Goal: Communication & Community: Answer question/provide support

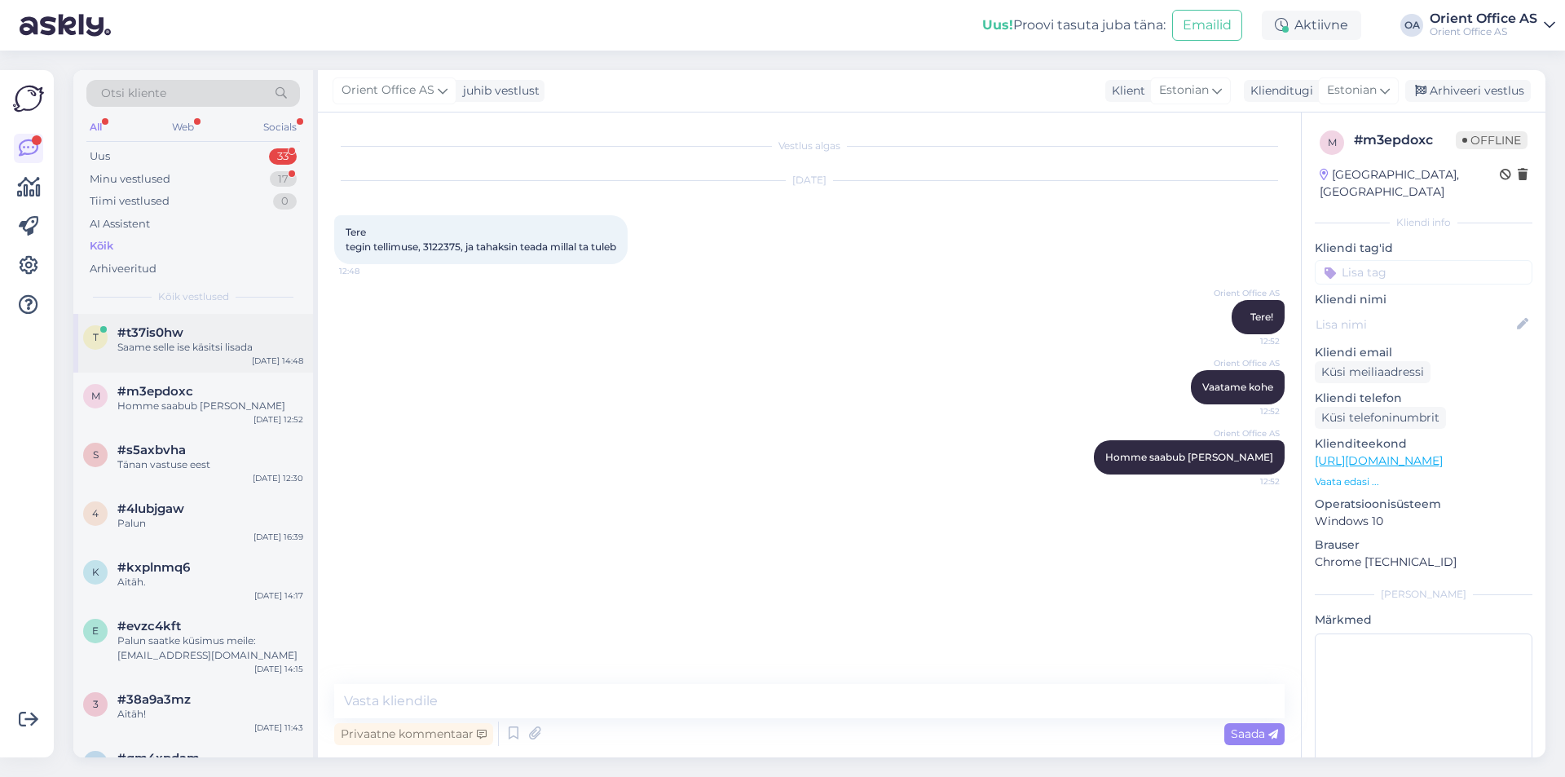
click at [223, 349] on div "Saame selle ise käsitsi lisada" at bounding box center [210, 347] width 186 height 15
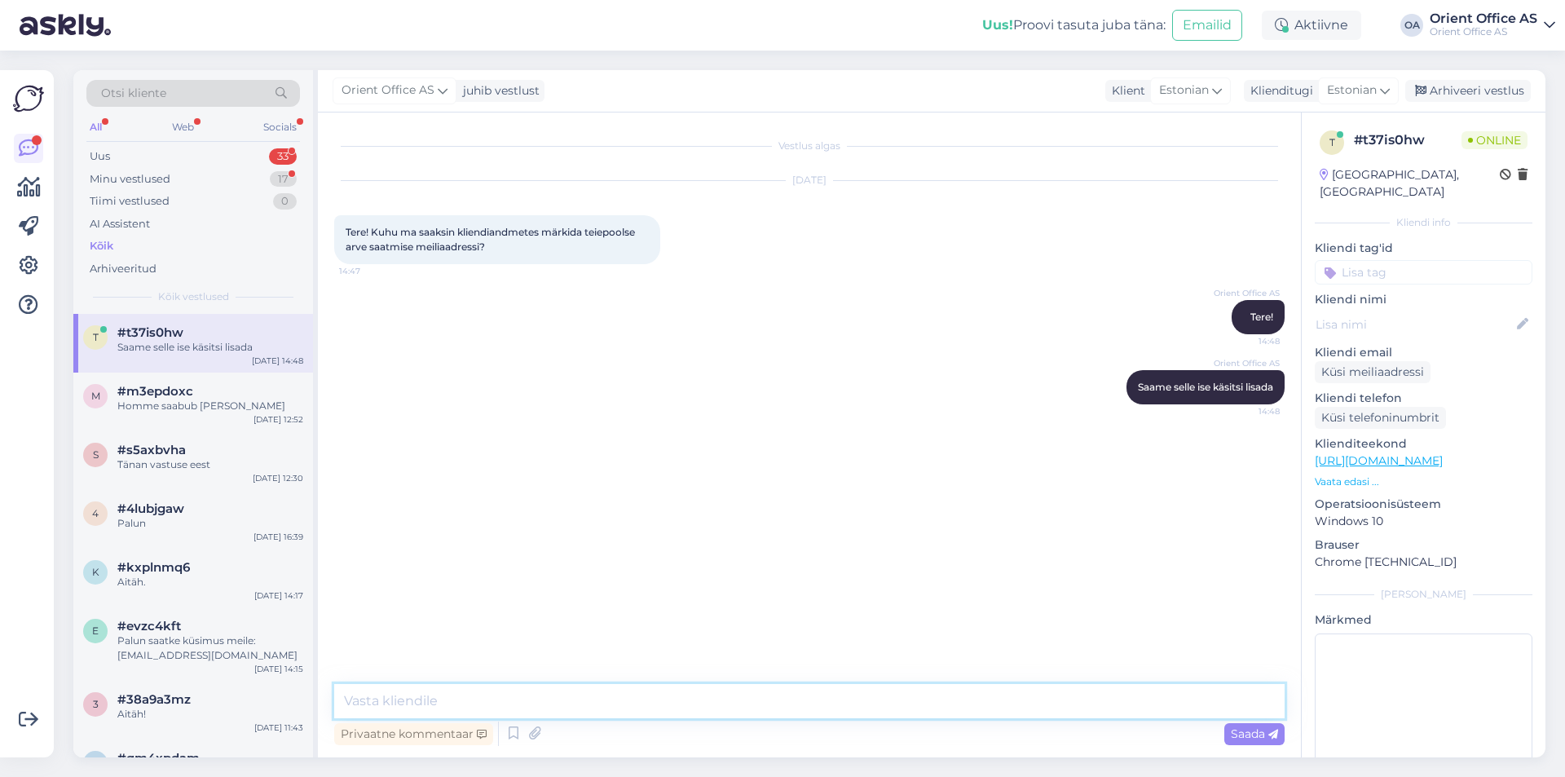
drag, startPoint x: 374, startPoint y: 694, endPoint x: 408, endPoint y: 694, distance: 33.4
click at [374, 693] on textarea at bounding box center [809, 701] width 951 height 34
type textarea "Kas saate palun anda meile kliendikoodi või nime ja emaili"
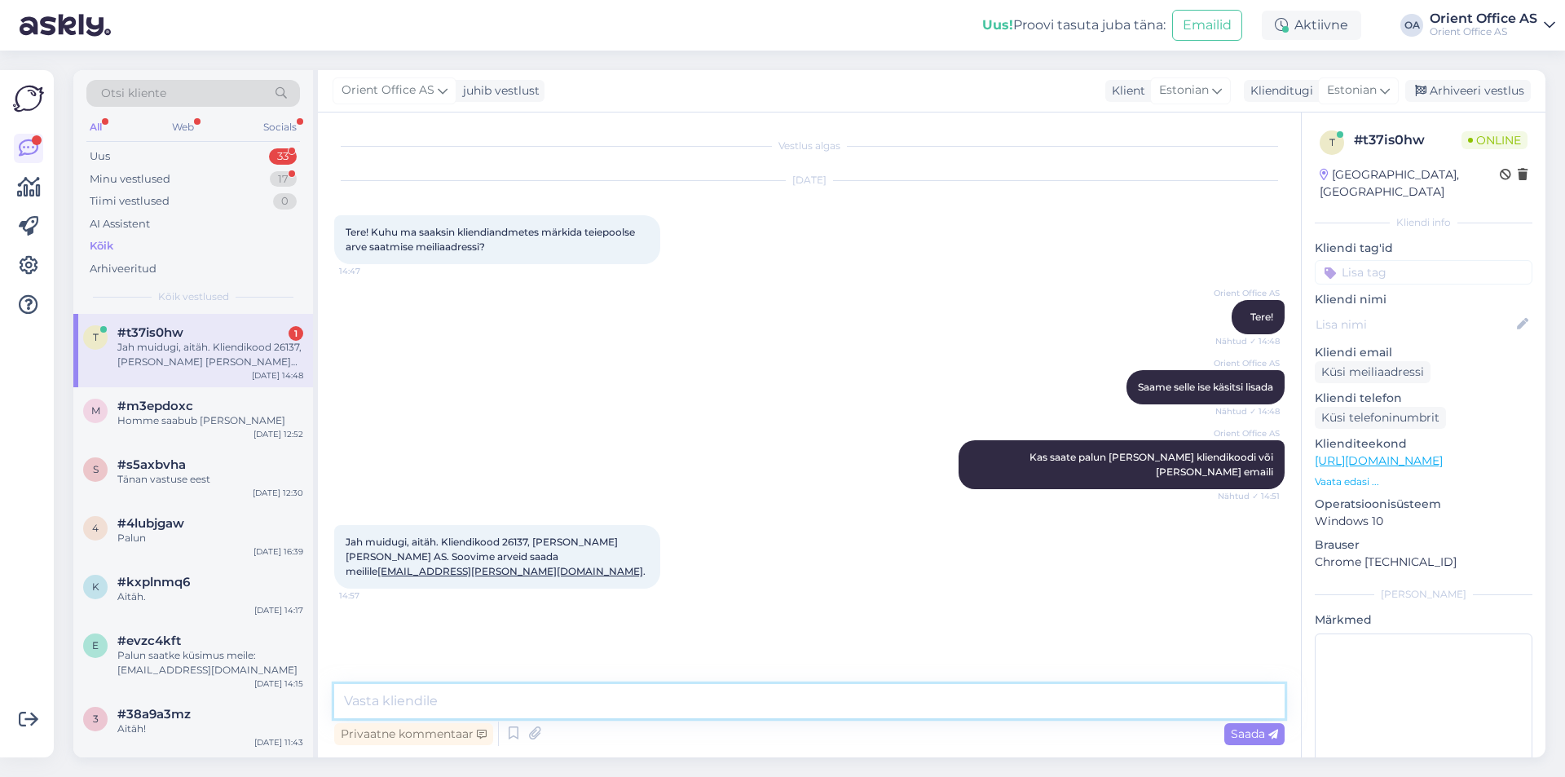
click at [581, 692] on textarea at bounding box center [809, 701] width 951 height 34
click at [581, 691] on textarea at bounding box center [809, 701] width 951 height 34
click at [384, 700] on textarea at bounding box center [809, 701] width 951 height 34
type textarea "Uuendatud. :)"
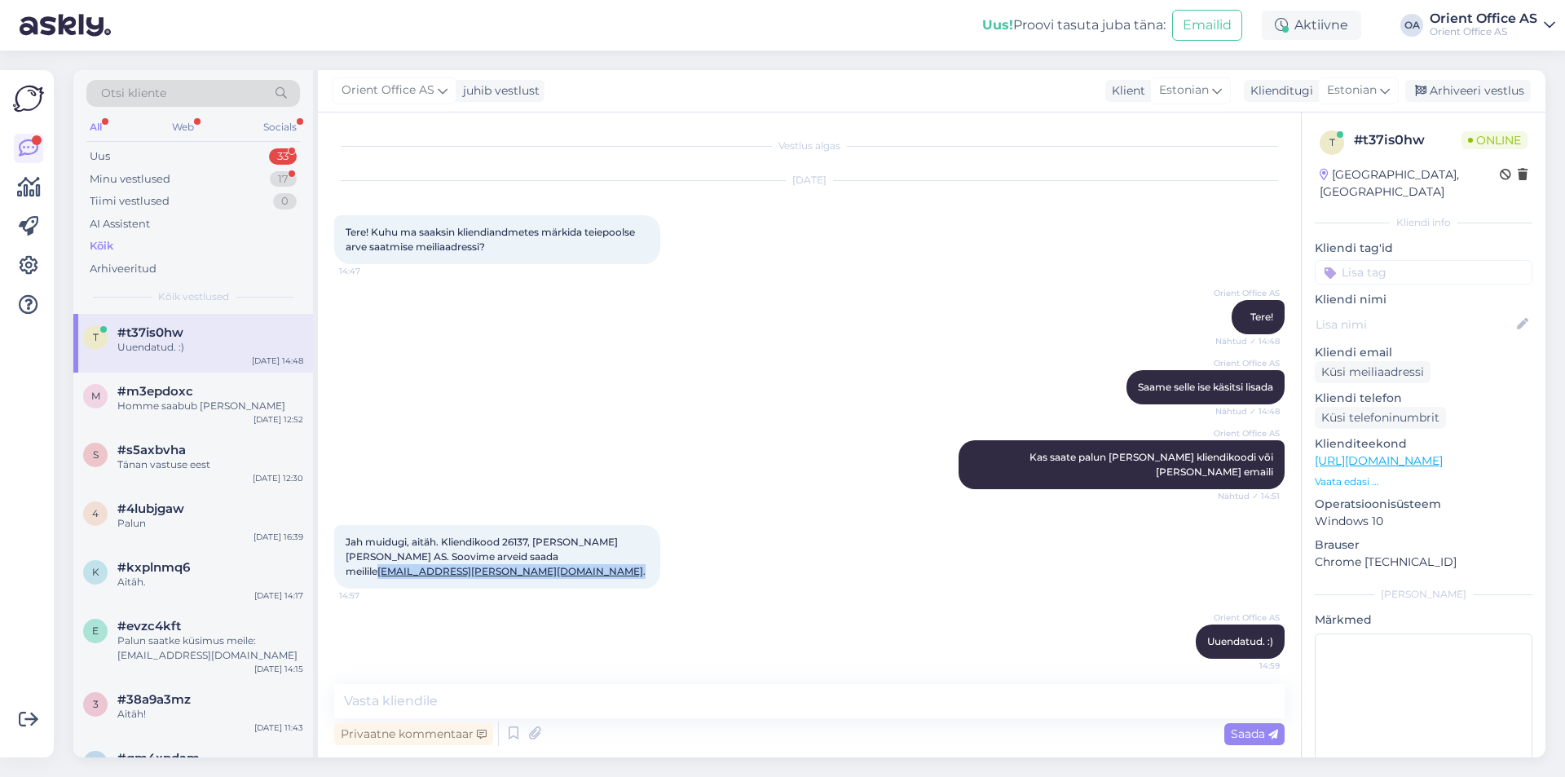
drag, startPoint x: 596, startPoint y: 545, endPoint x: 492, endPoint y: 548, distance: 104.4
click at [492, 548] on div "Jah muidugi, aitäh. Kliendikood 26137, Bestor Grupp AS. Soovime arveid saada me…" at bounding box center [497, 557] width 326 height 64
copy span "arved@bestor.ee ."
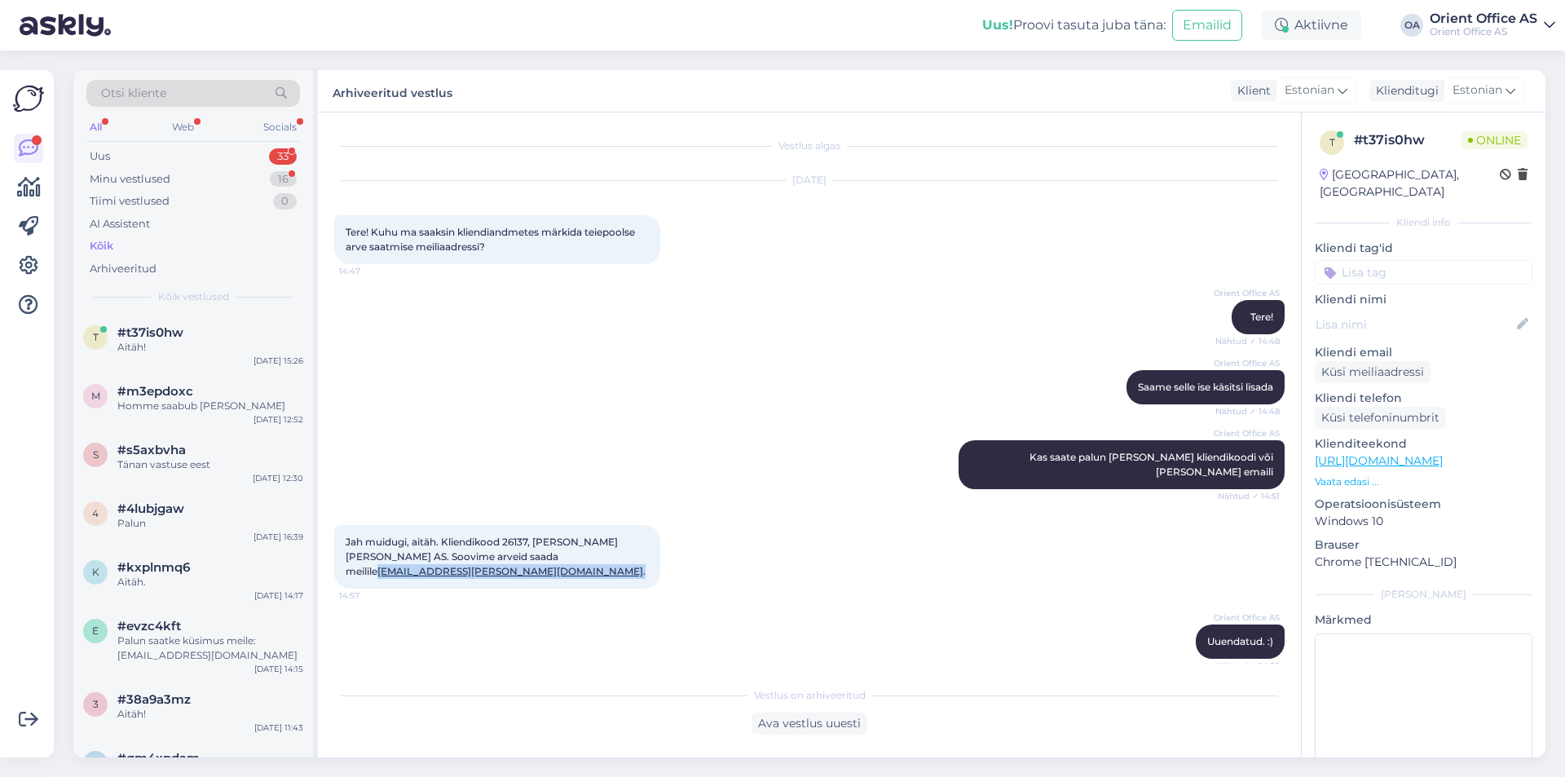
scroll to position [54, 0]
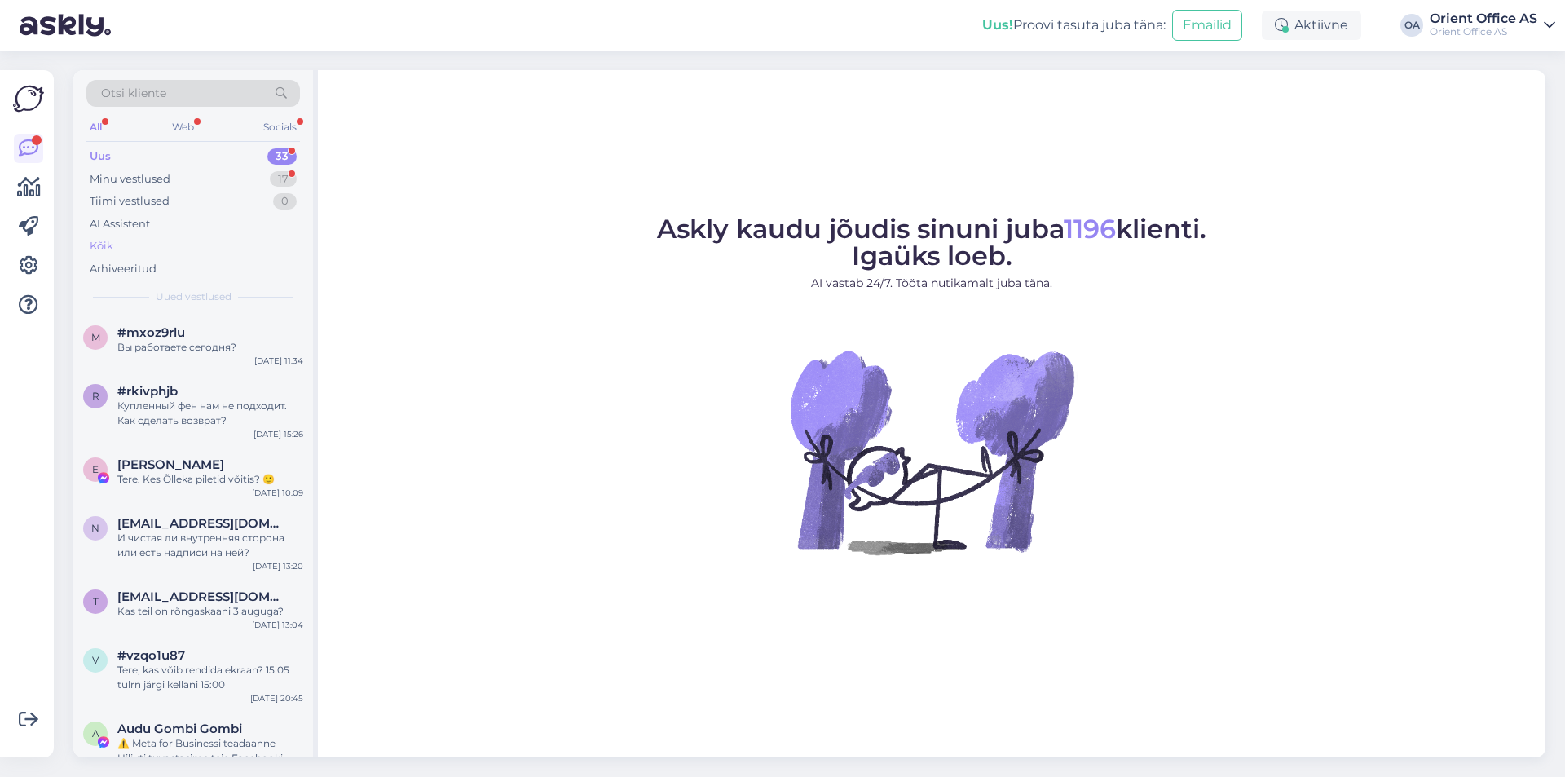
click at [156, 252] on div "Kõik" at bounding box center [193, 246] width 214 height 23
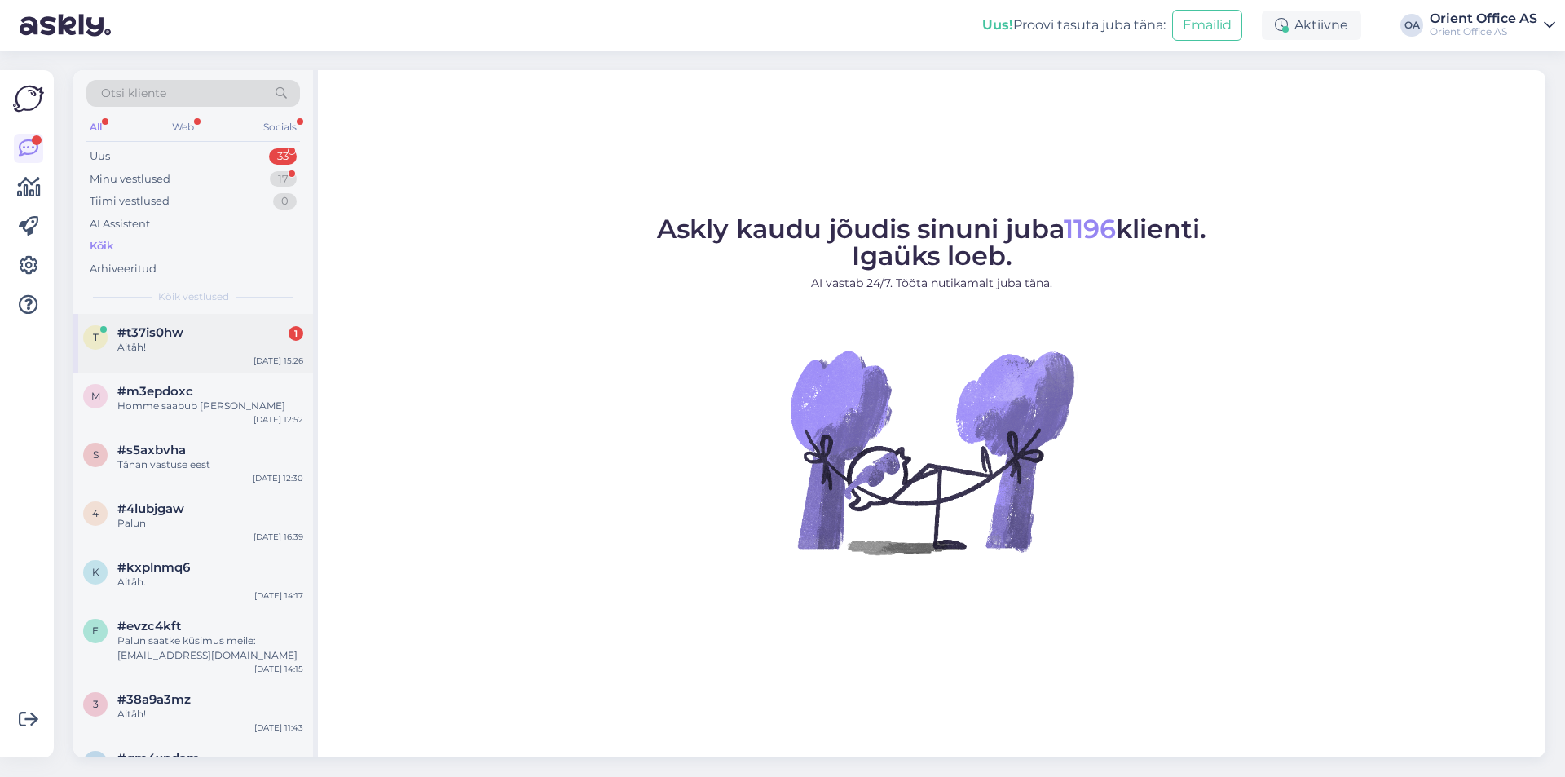
click at [255, 351] on div "Aitäh!" at bounding box center [210, 347] width 186 height 15
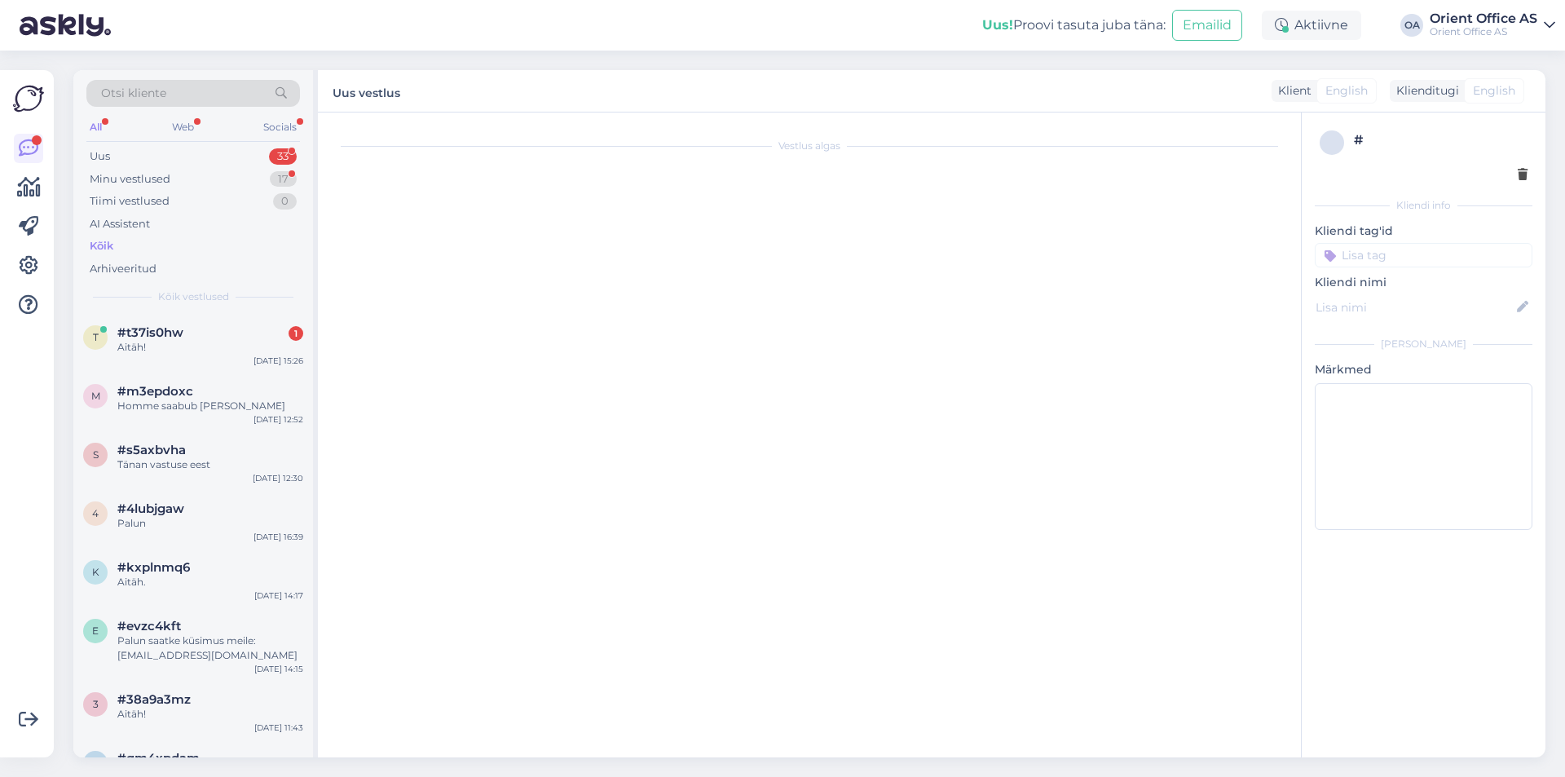
scroll to position [48, 0]
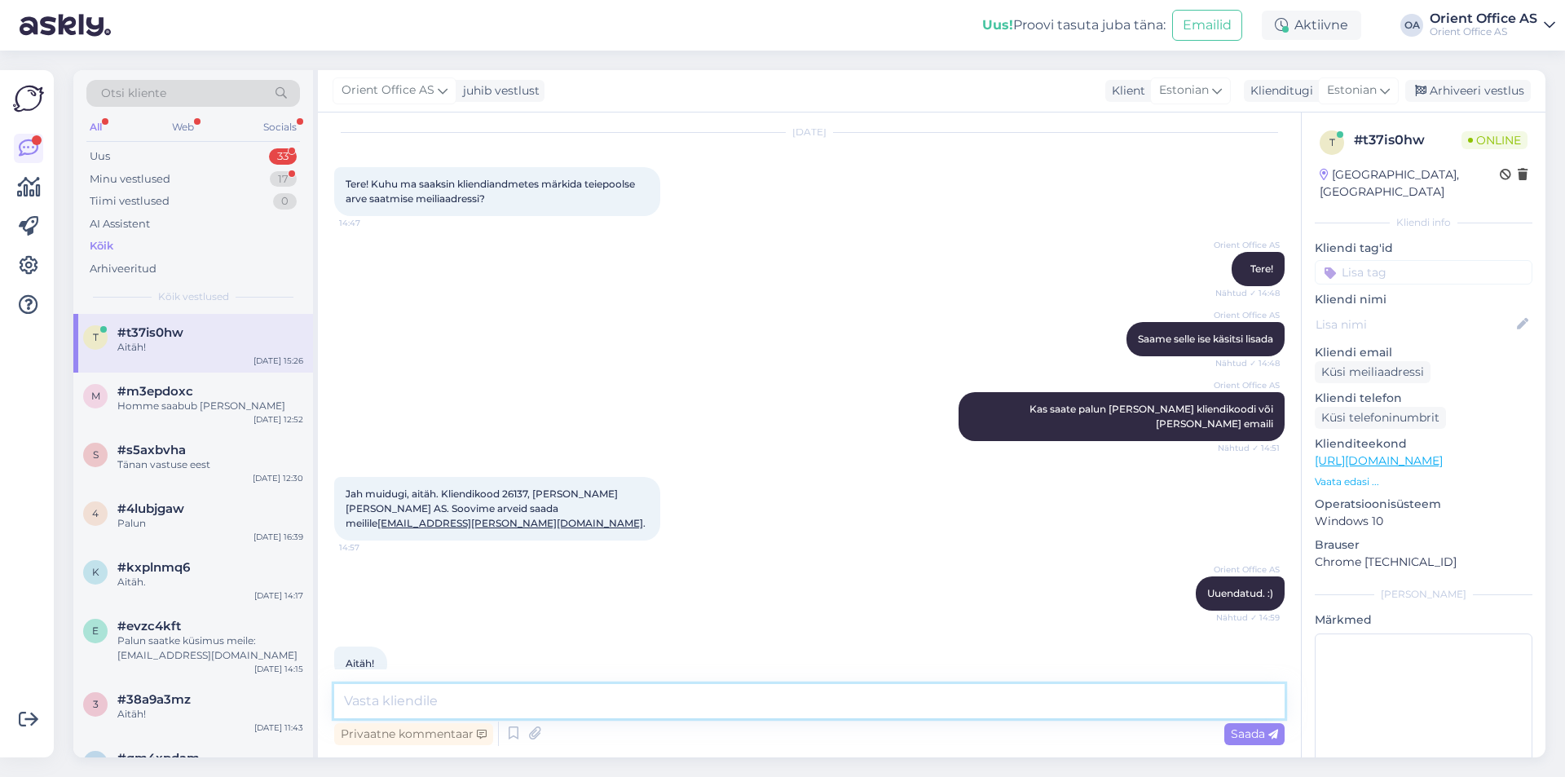
click at [492, 709] on textarea at bounding box center [809, 701] width 951 height 34
click at [491, 708] on textarea at bounding box center [809, 701] width 951 height 34
drag, startPoint x: 491, startPoint y: 708, endPoint x: 638, endPoint y: 635, distance: 164.4
click at [492, 707] on textarea at bounding box center [809, 701] width 951 height 34
click at [1476, 95] on div "Arhiveeri vestlus" at bounding box center [1469, 91] width 126 height 22
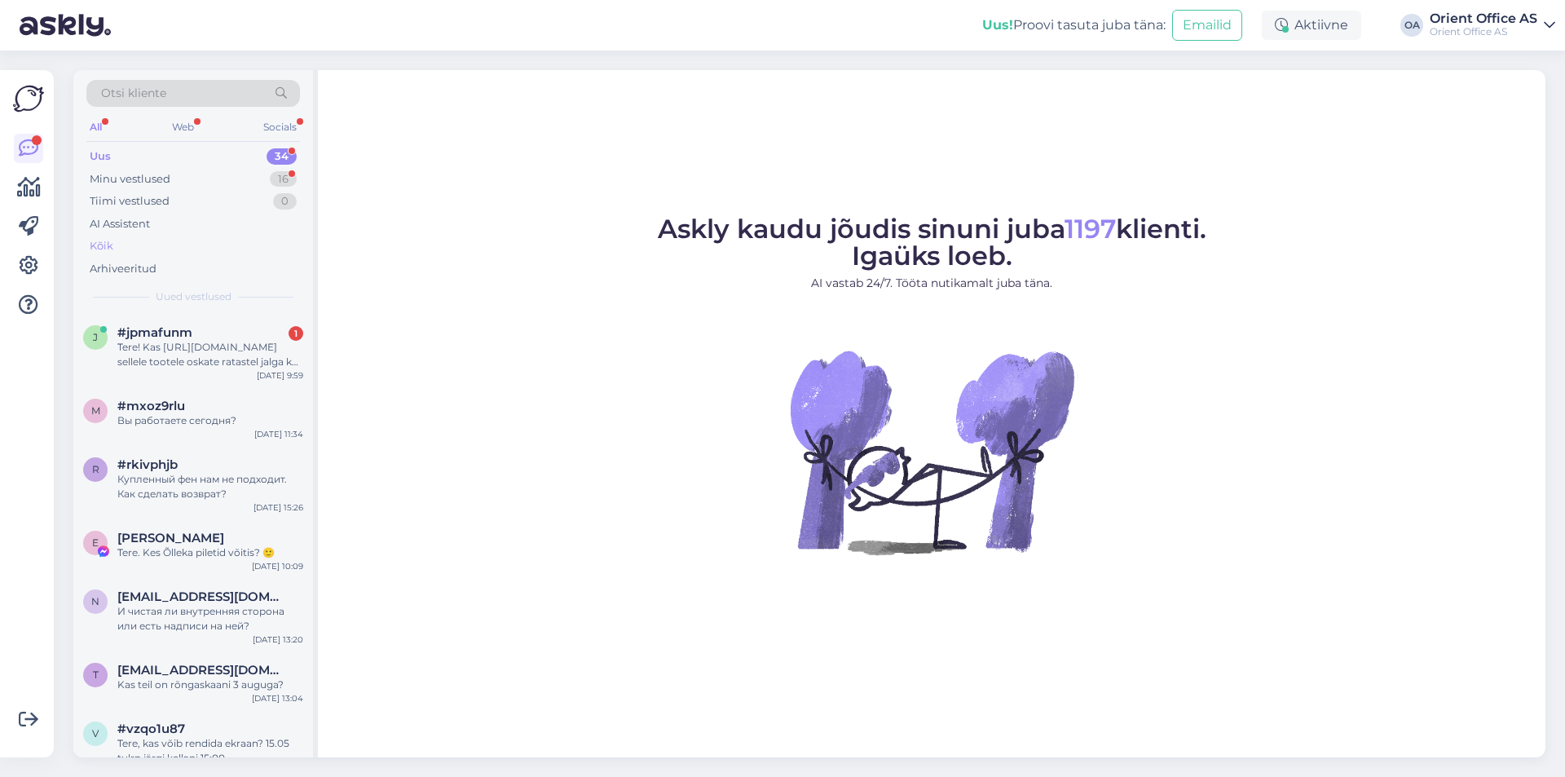
click at [132, 249] on div "Kõik" at bounding box center [193, 246] width 214 height 23
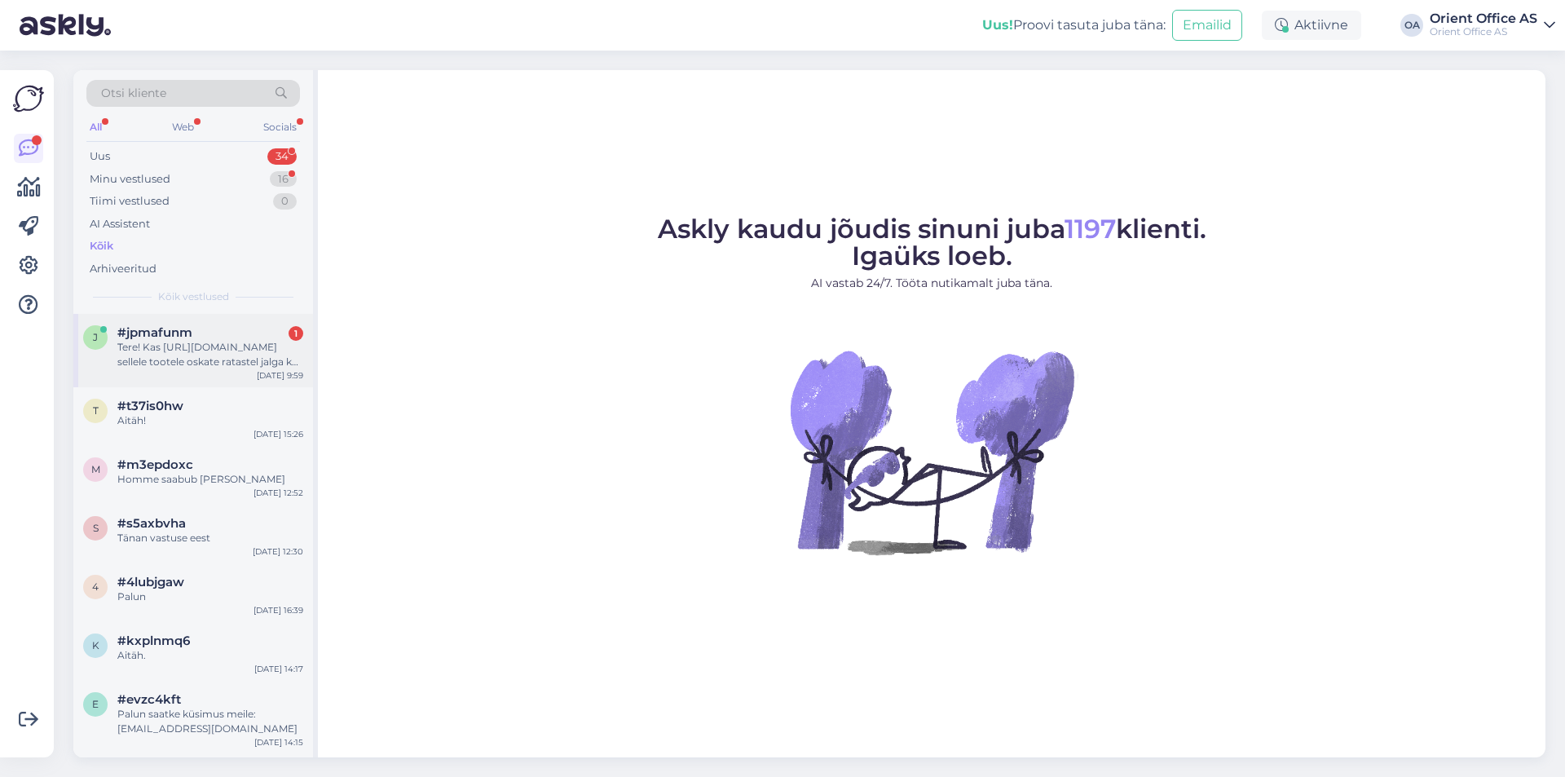
click at [196, 329] on div "#jpmafunm 1" at bounding box center [210, 332] width 186 height 15
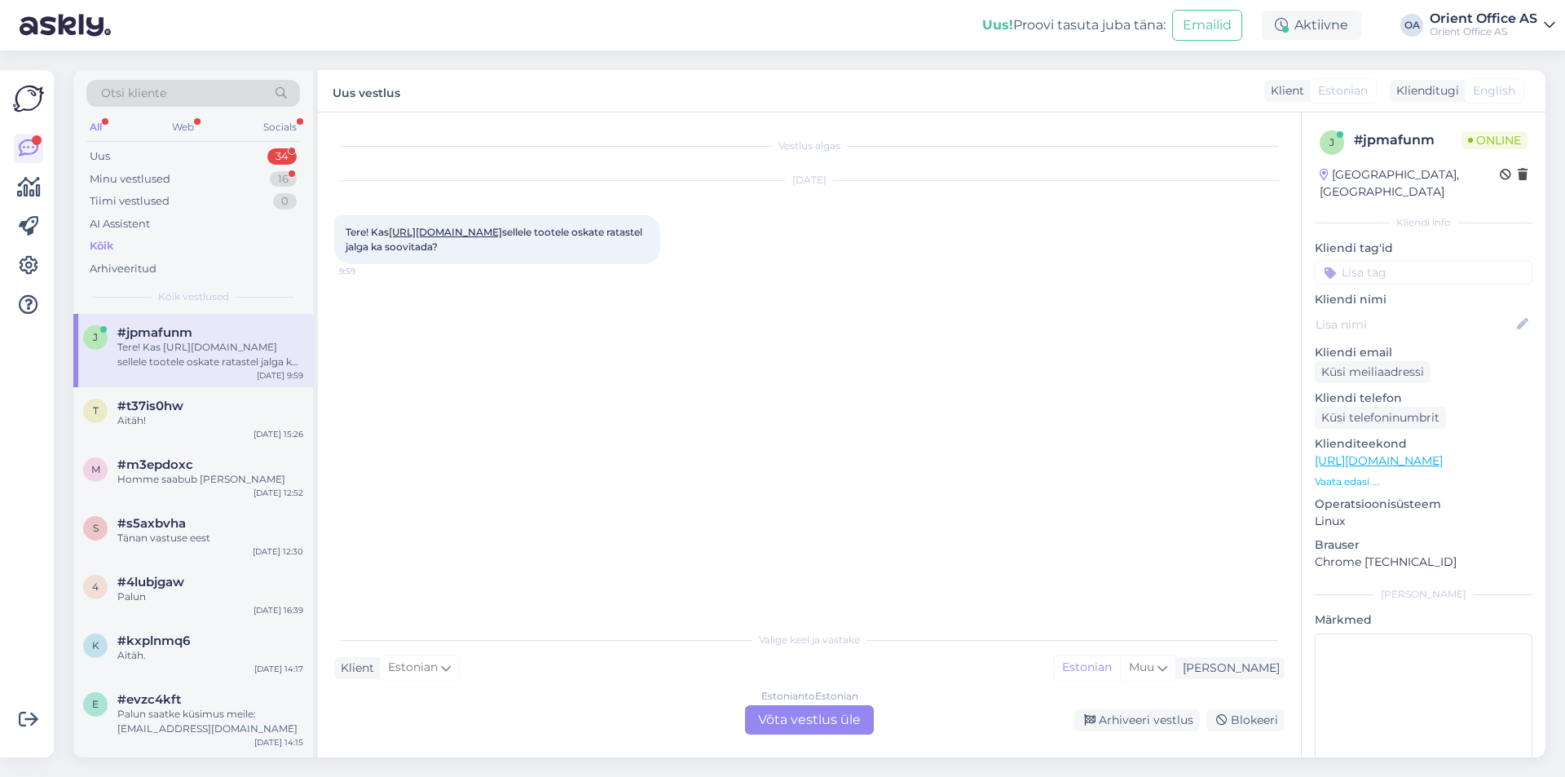
click at [802, 706] on div "Estonian to Estonian Võta vestlus üle" at bounding box center [809, 719] width 129 height 29
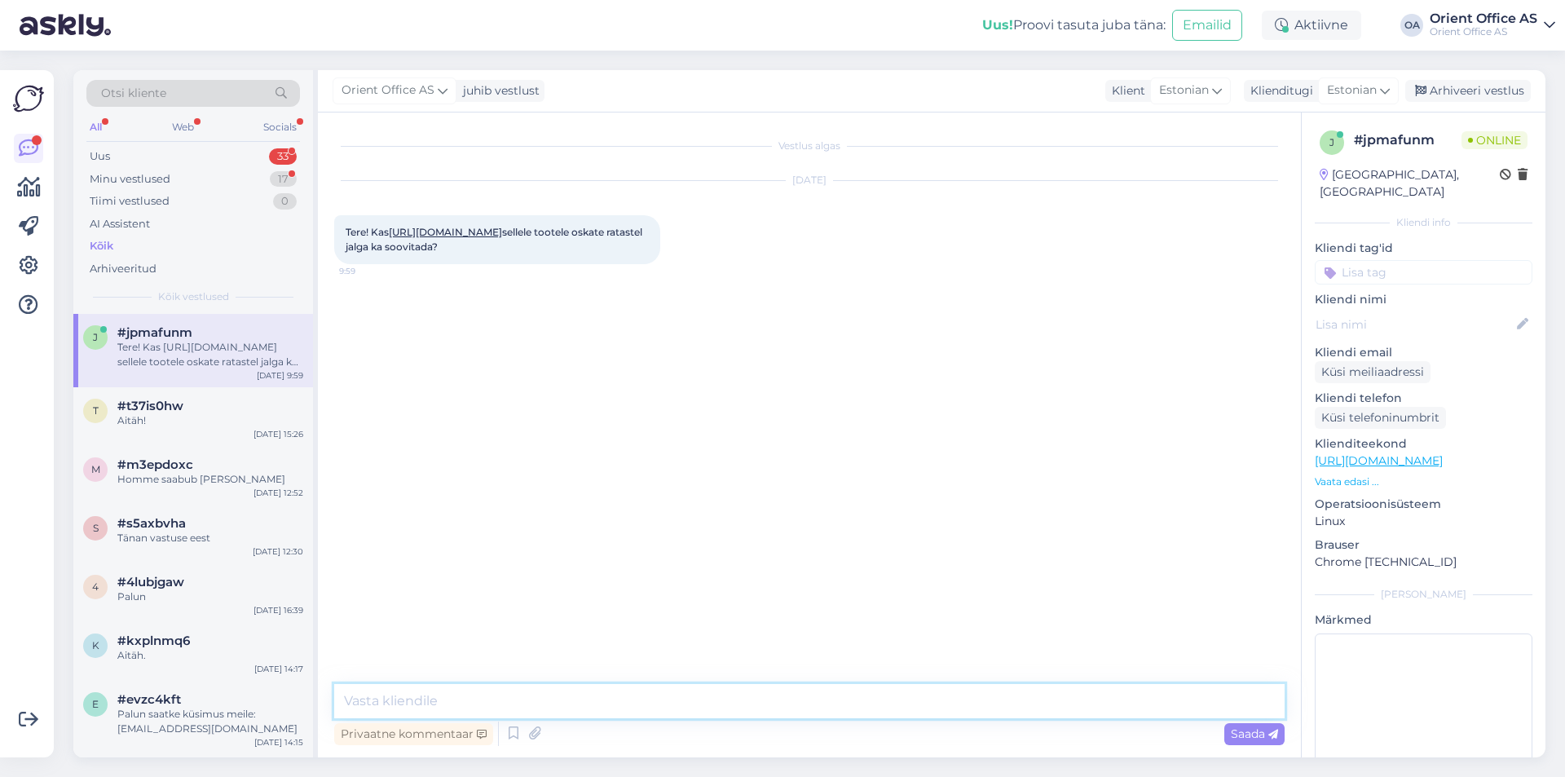
click at [777, 707] on textarea at bounding box center [809, 701] width 951 height 34
click at [776, 707] on textarea at bounding box center [809, 701] width 951 height 34
type textarea "Tere!"
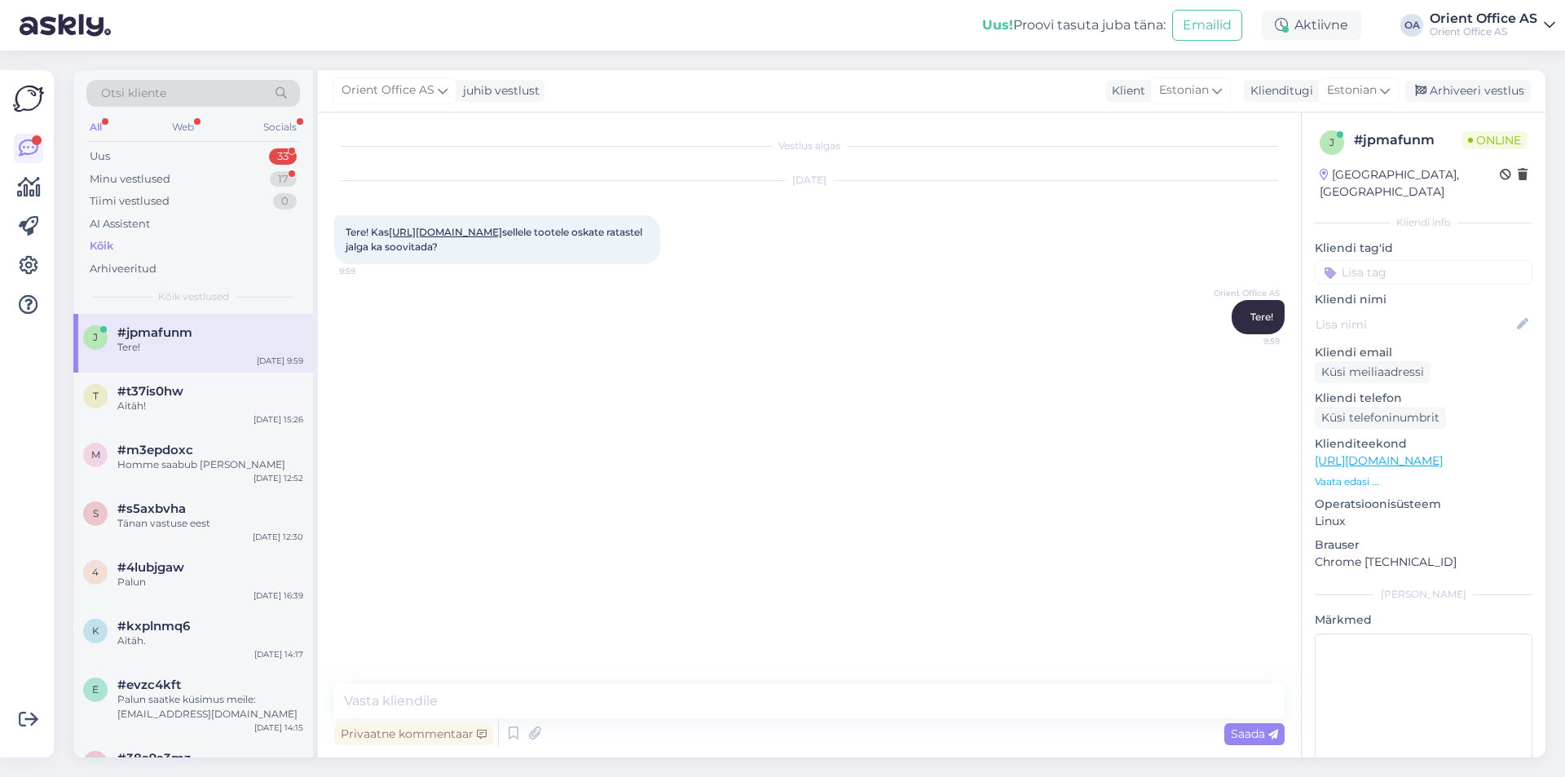
click at [427, 223] on div "Tere! Kas [URL][DOMAIN_NAME] sellele tootele oskate ratastel jalga ka soovitada…" at bounding box center [497, 239] width 326 height 49
click at [434, 238] on link "[URL][DOMAIN_NAME]" at bounding box center [445, 232] width 113 height 12
click at [515, 702] on textarea at bounding box center [809, 701] width 951 height 34
type textarea "Kohe vaatan"
drag, startPoint x: 429, startPoint y: 700, endPoint x: 425, endPoint y: 711, distance: 12.1
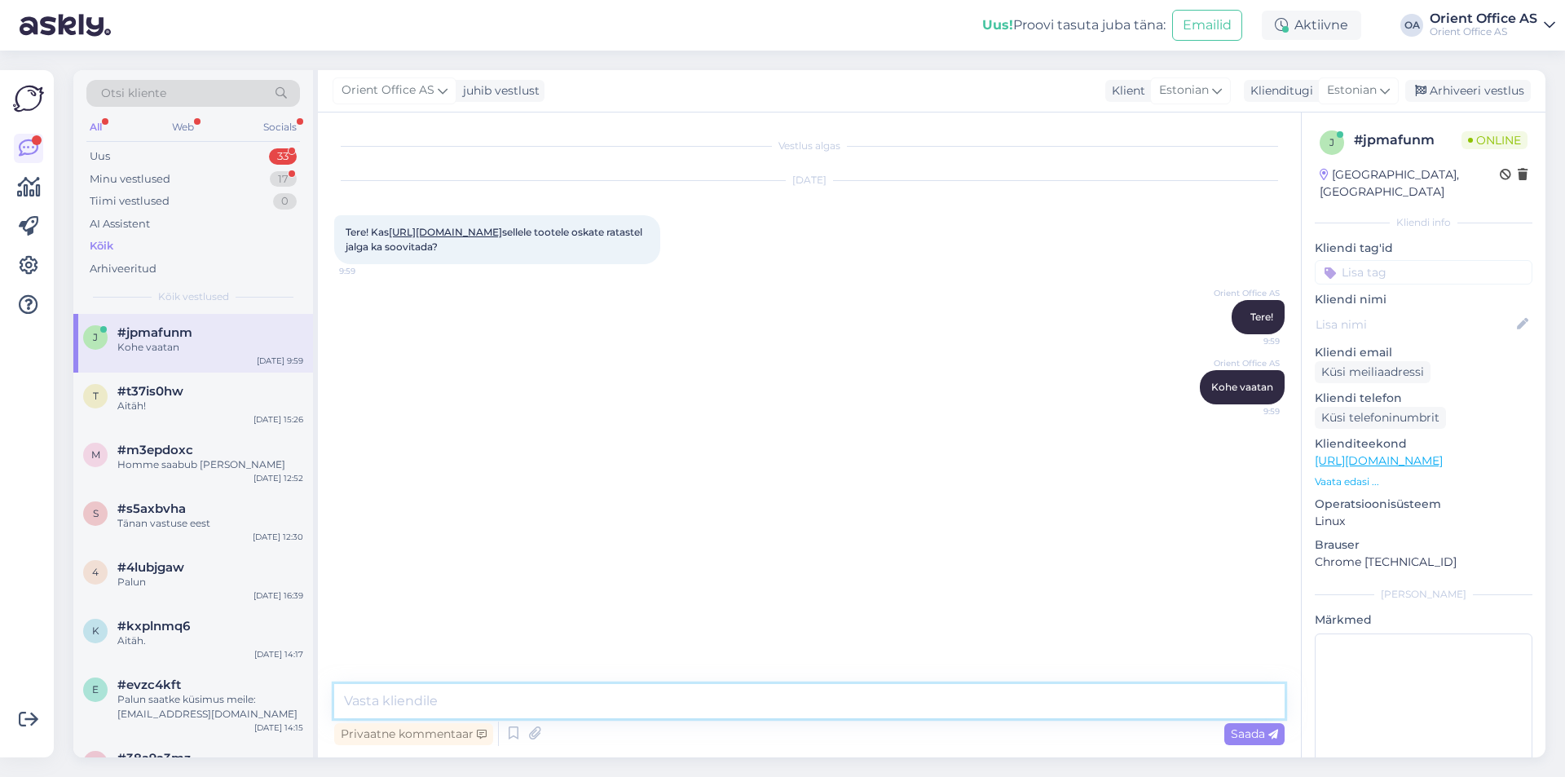
click at [426, 708] on textarea at bounding box center [809, 701] width 951 height 34
paste textarea "[URL][DOMAIN_NAME]"
type textarea "[URL][DOMAIN_NAME]"
click at [389, 708] on textarea at bounding box center [809, 701] width 951 height 34
type textarea "Üks"
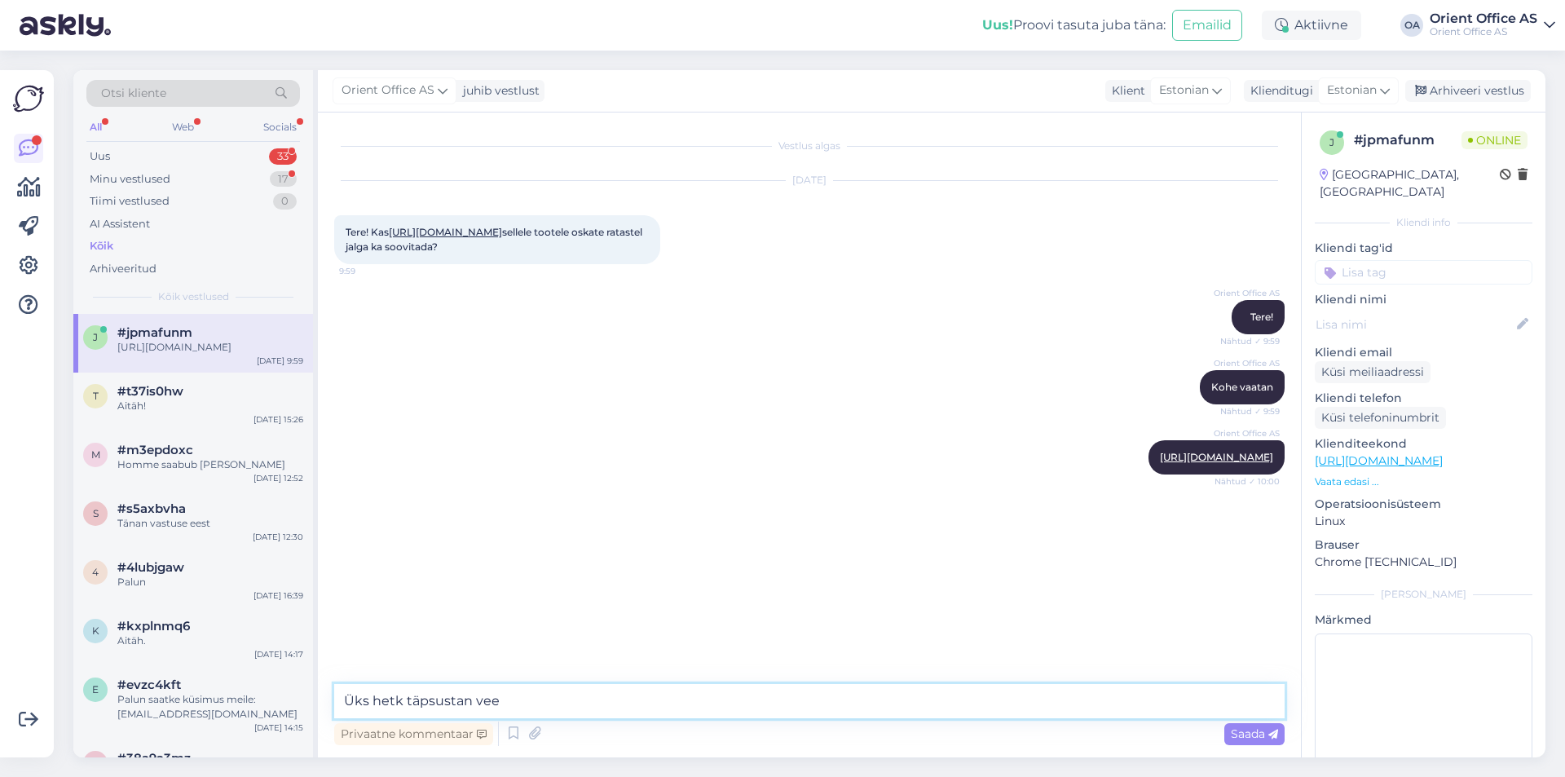
type textarea "Üks hetk täpsustan veel"
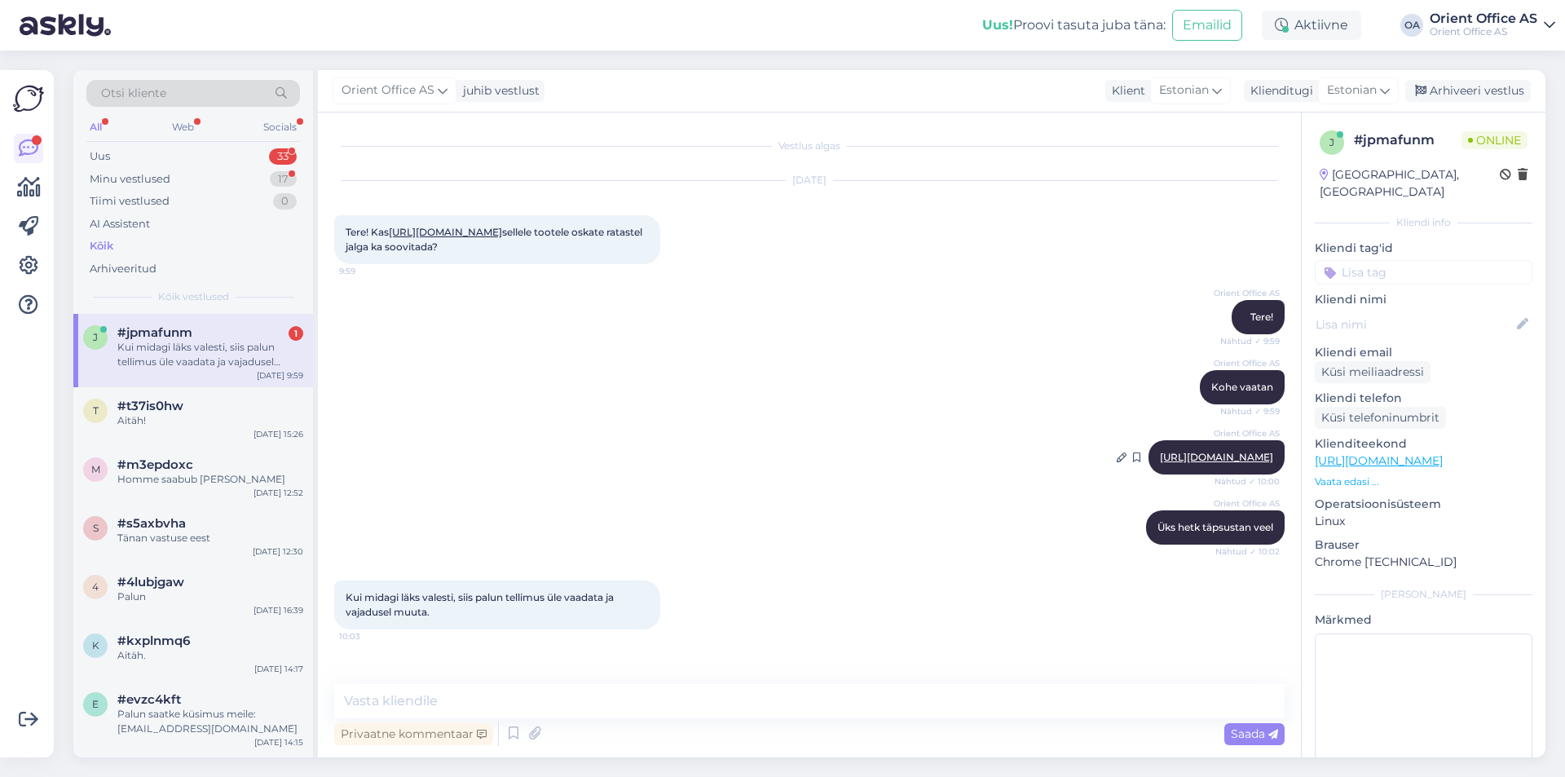
click at [1149, 453] on div "Orient Office AS [URL][DOMAIN_NAME] Nähtud ✓ 10:00" at bounding box center [1217, 457] width 136 height 34
click at [1160, 459] on link "[URL][DOMAIN_NAME]" at bounding box center [1216, 457] width 113 height 12
click at [520, 687] on textarea at bounding box center [809, 701] width 951 height 34
click at [519, 700] on textarea at bounding box center [809, 701] width 951 height 34
type textarea "Kohe vaatame üle"
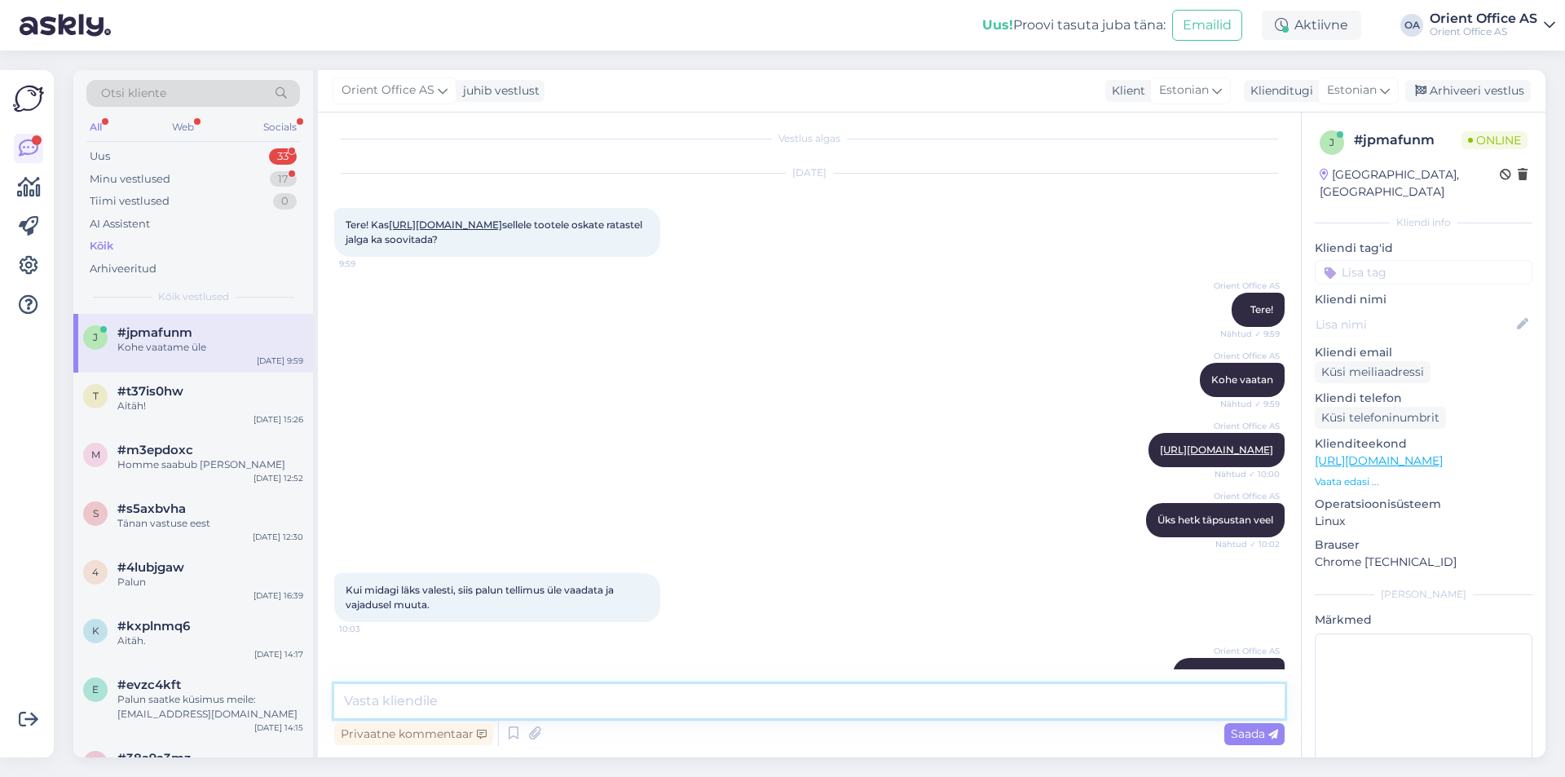
scroll to position [77, 0]
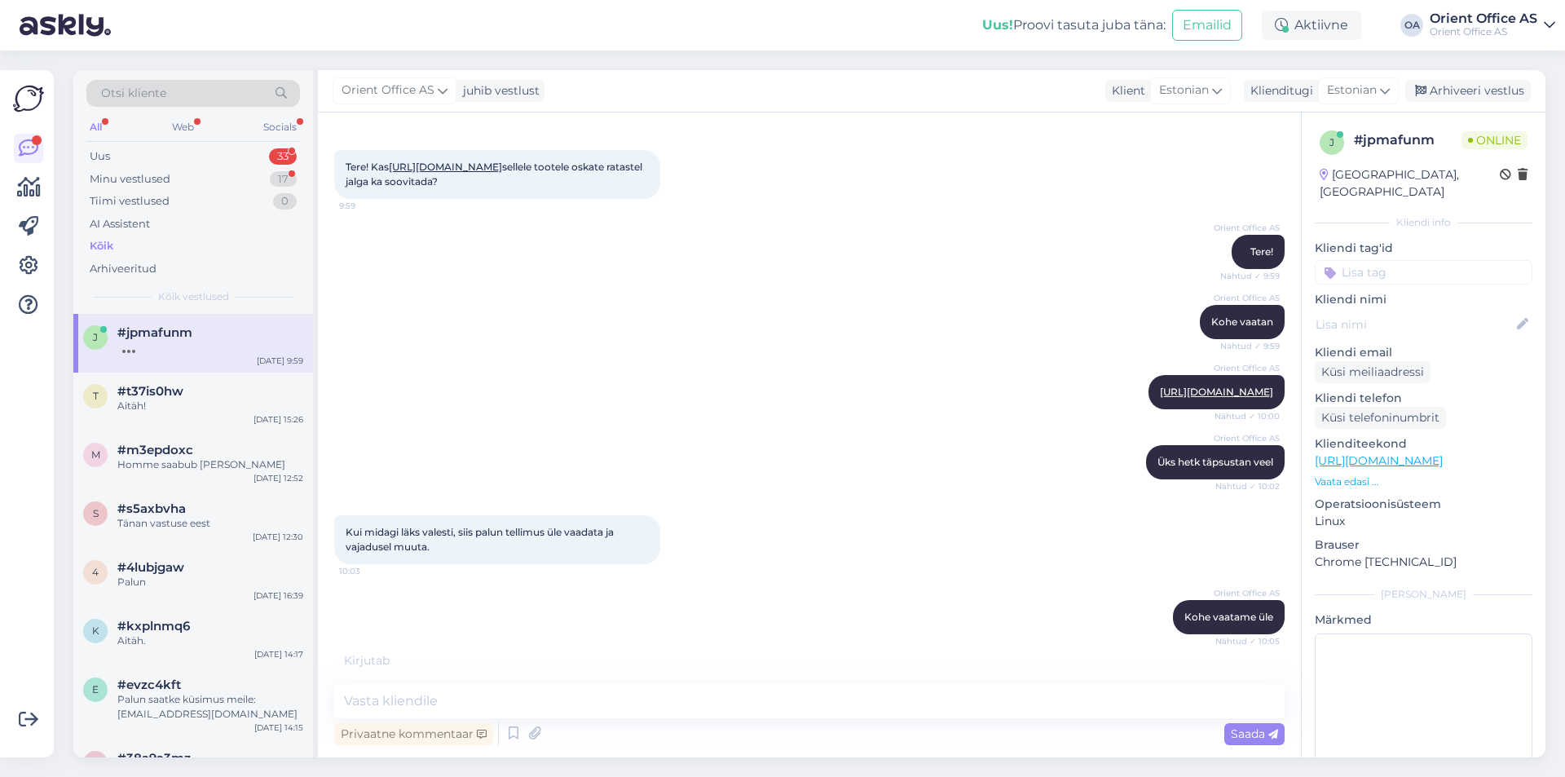
click at [981, 163] on div "[DATE] Tere! Kas [URL][DOMAIN_NAME] sellele tootele oskate ratastel jalga ka so…" at bounding box center [809, 157] width 951 height 119
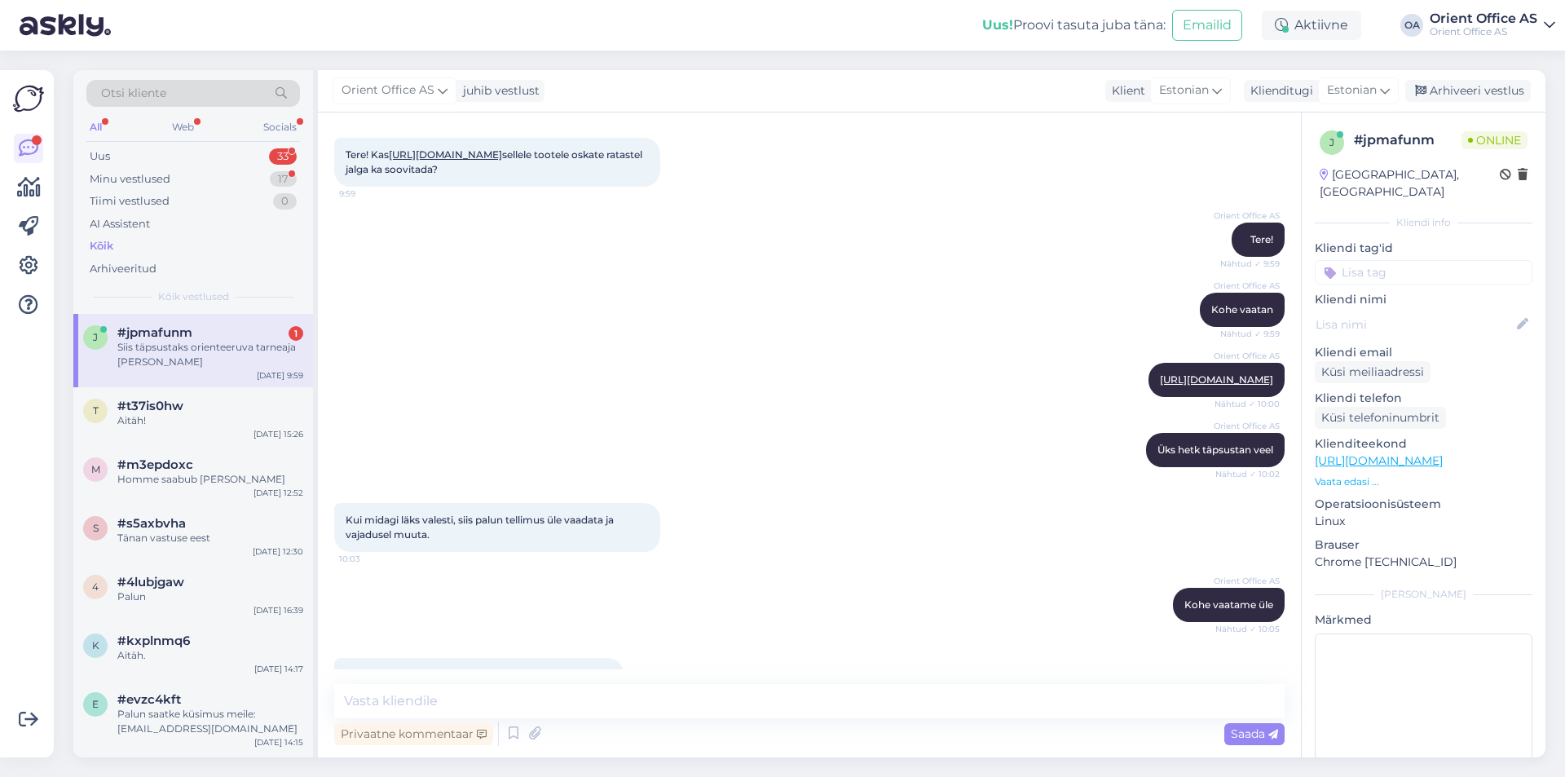
scroll to position [148, 0]
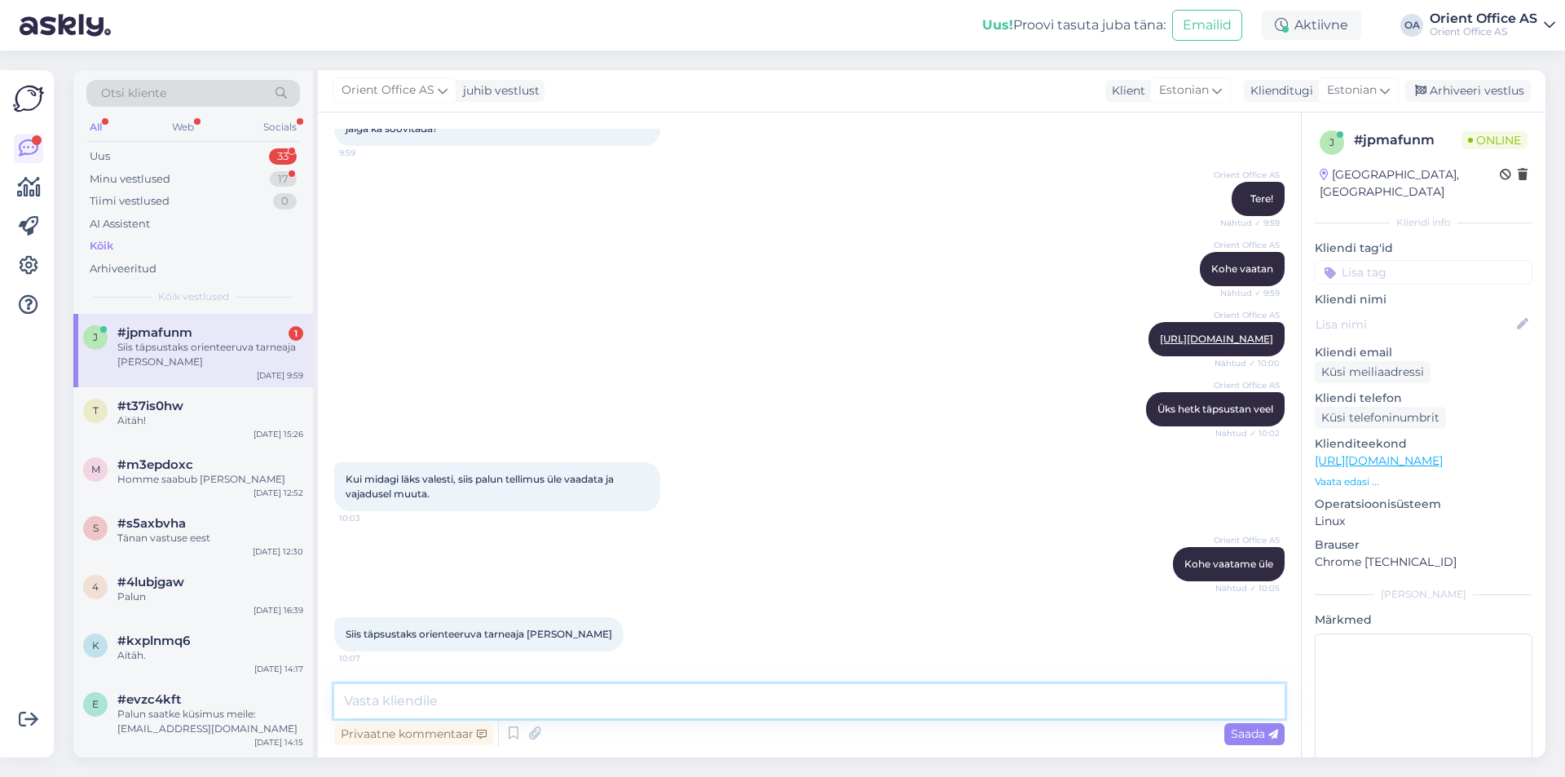
click at [523, 700] on textarea at bounding box center [809, 701] width 951 height 34
type textarea "Kontrollime [PERSON_NAME] võtame ühendust"
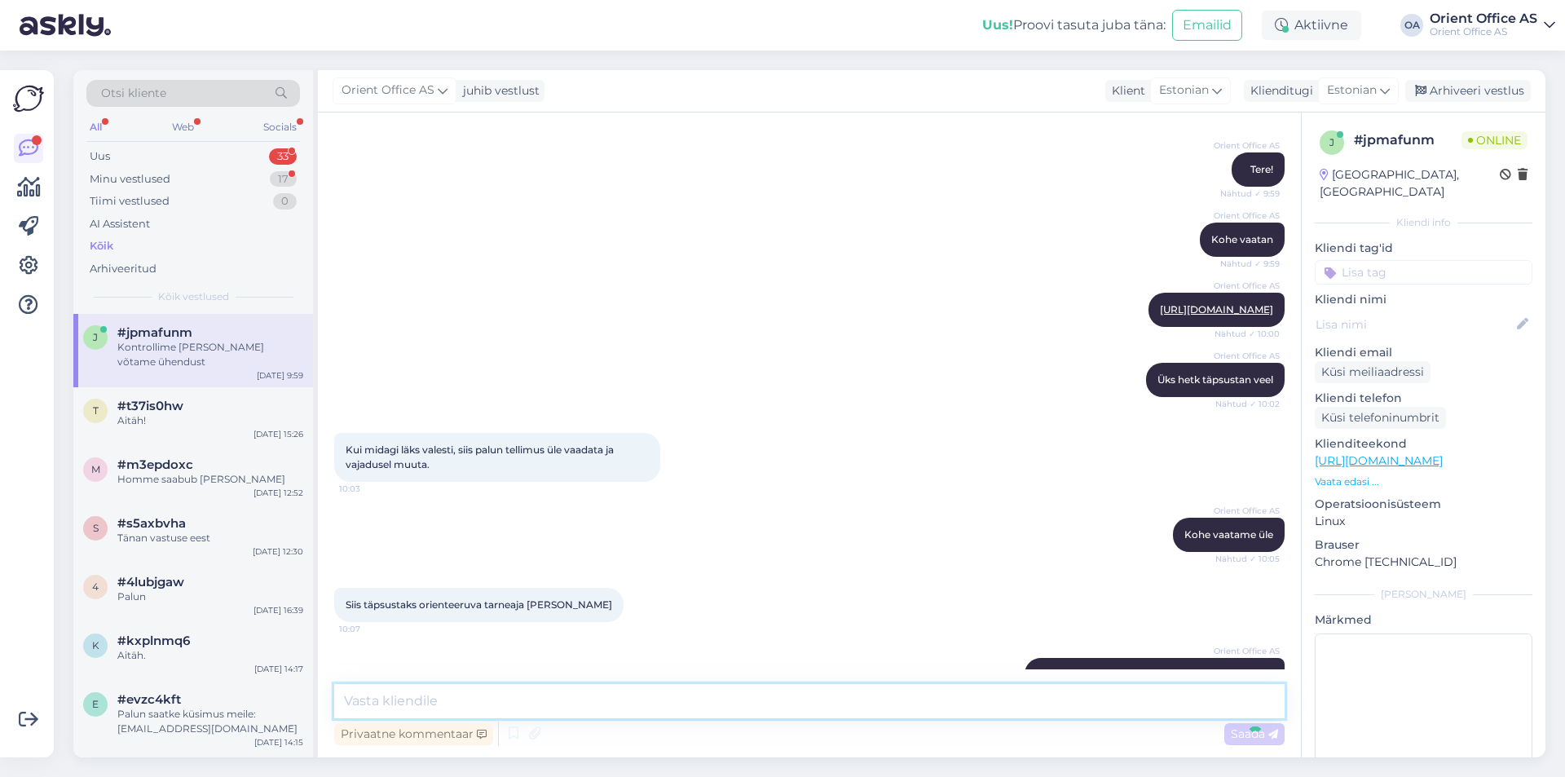
scroll to position [218, 0]
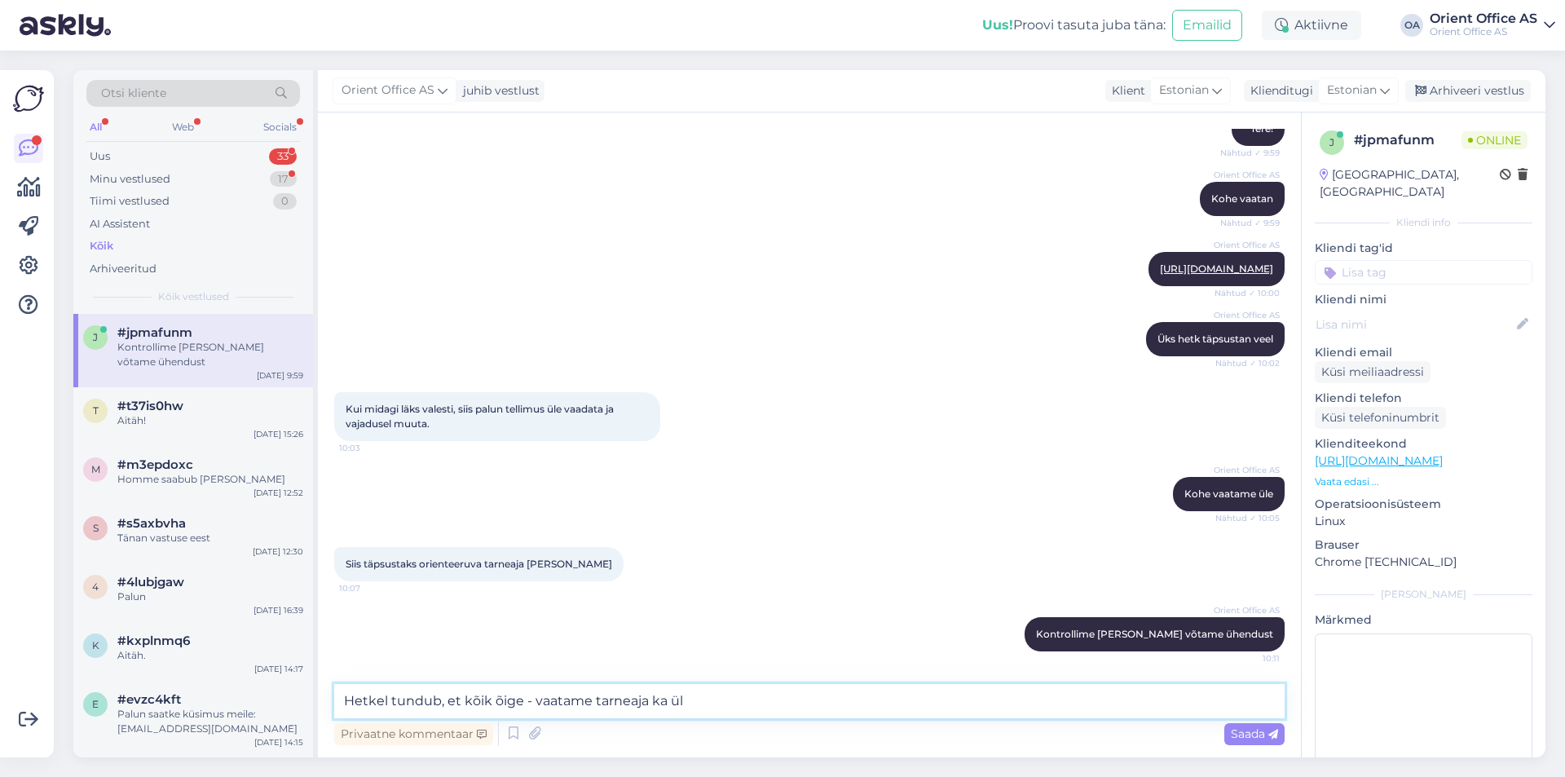
type textarea "Hetkel tundub, et kõik õige - vaatame tarneaja [PERSON_NAME]"
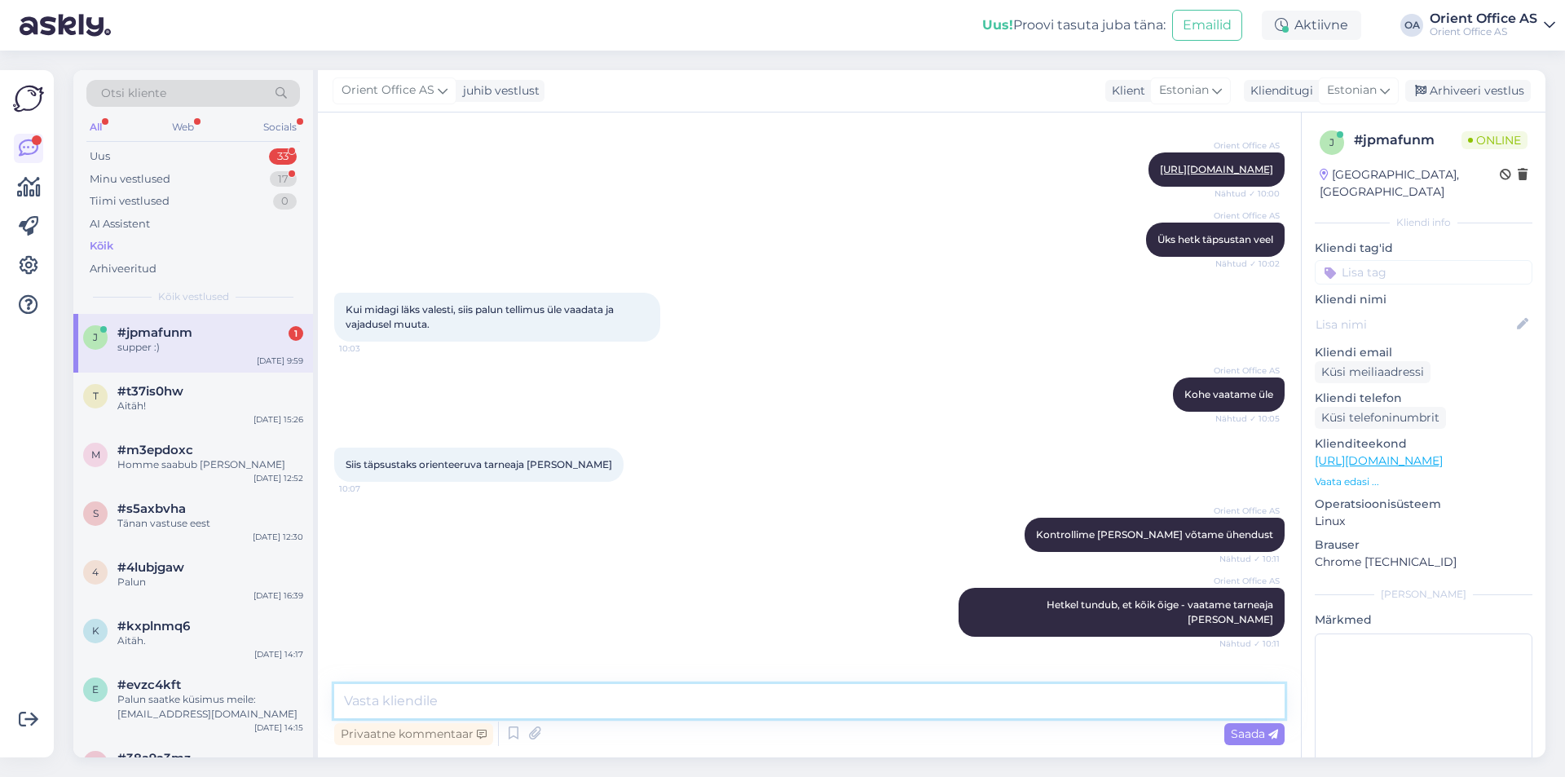
scroll to position [358, 0]
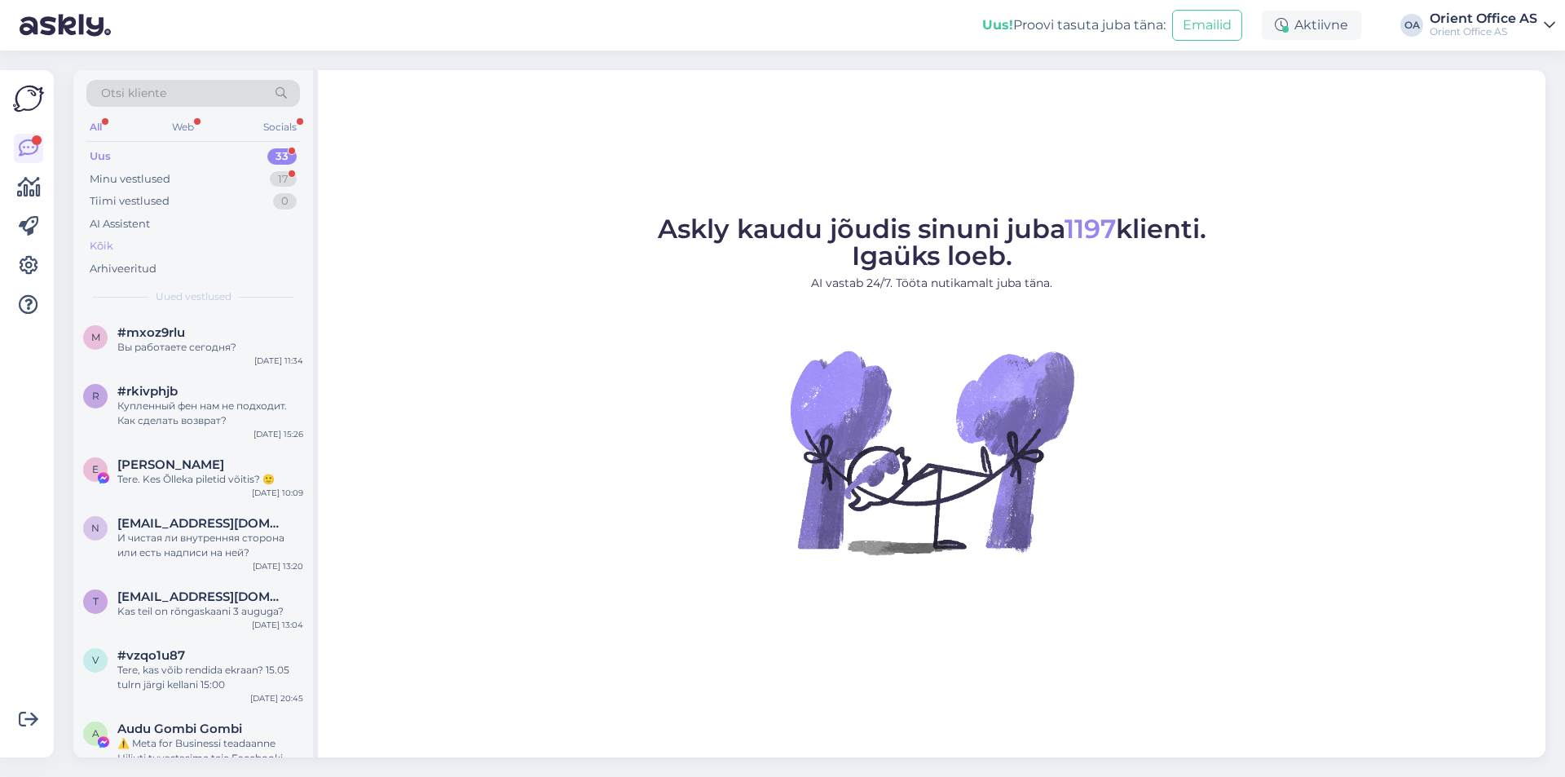
click at [121, 239] on div "Kõik" at bounding box center [193, 246] width 214 height 23
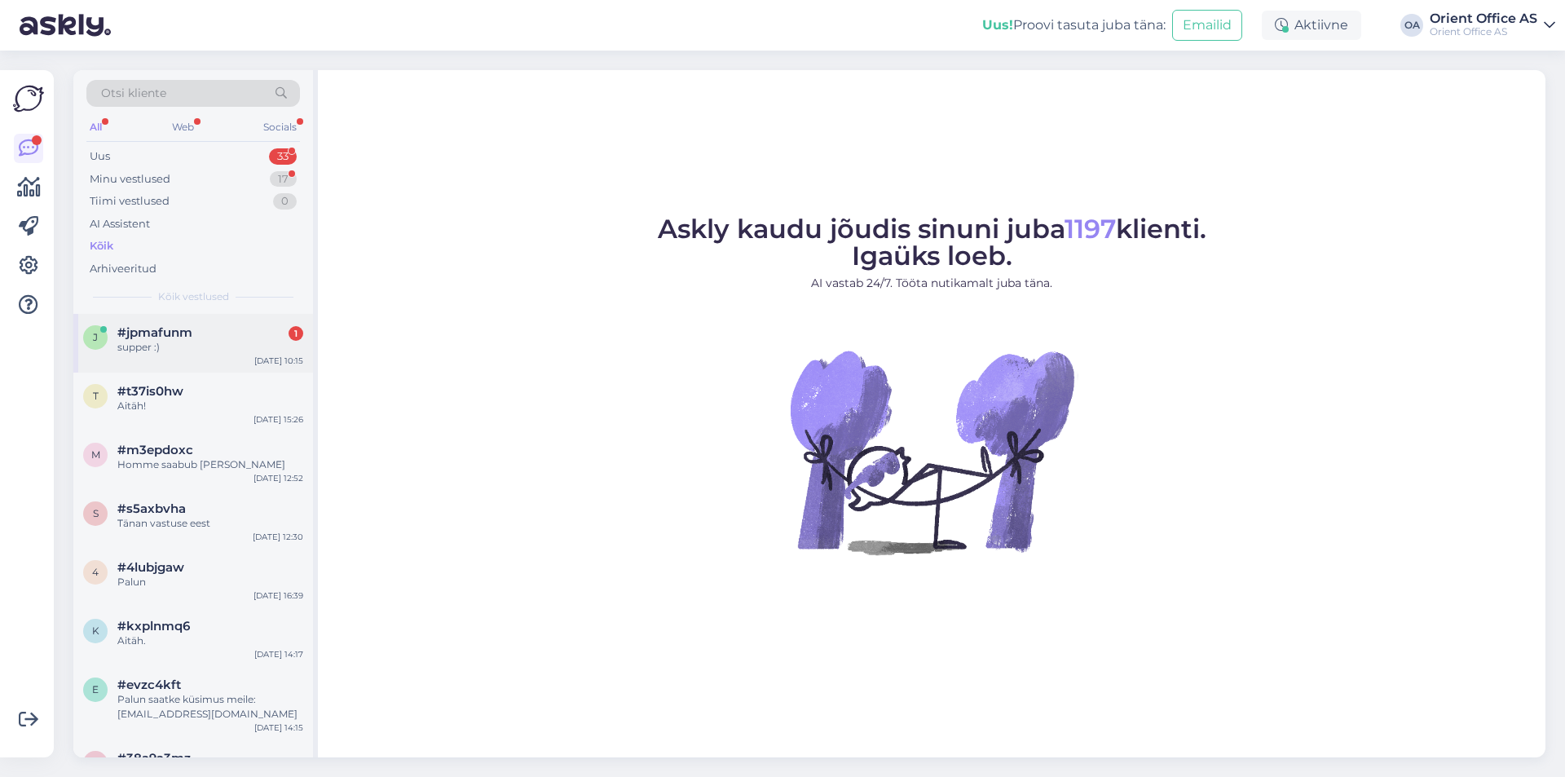
click at [216, 352] on div "supper :)" at bounding box center [210, 347] width 186 height 15
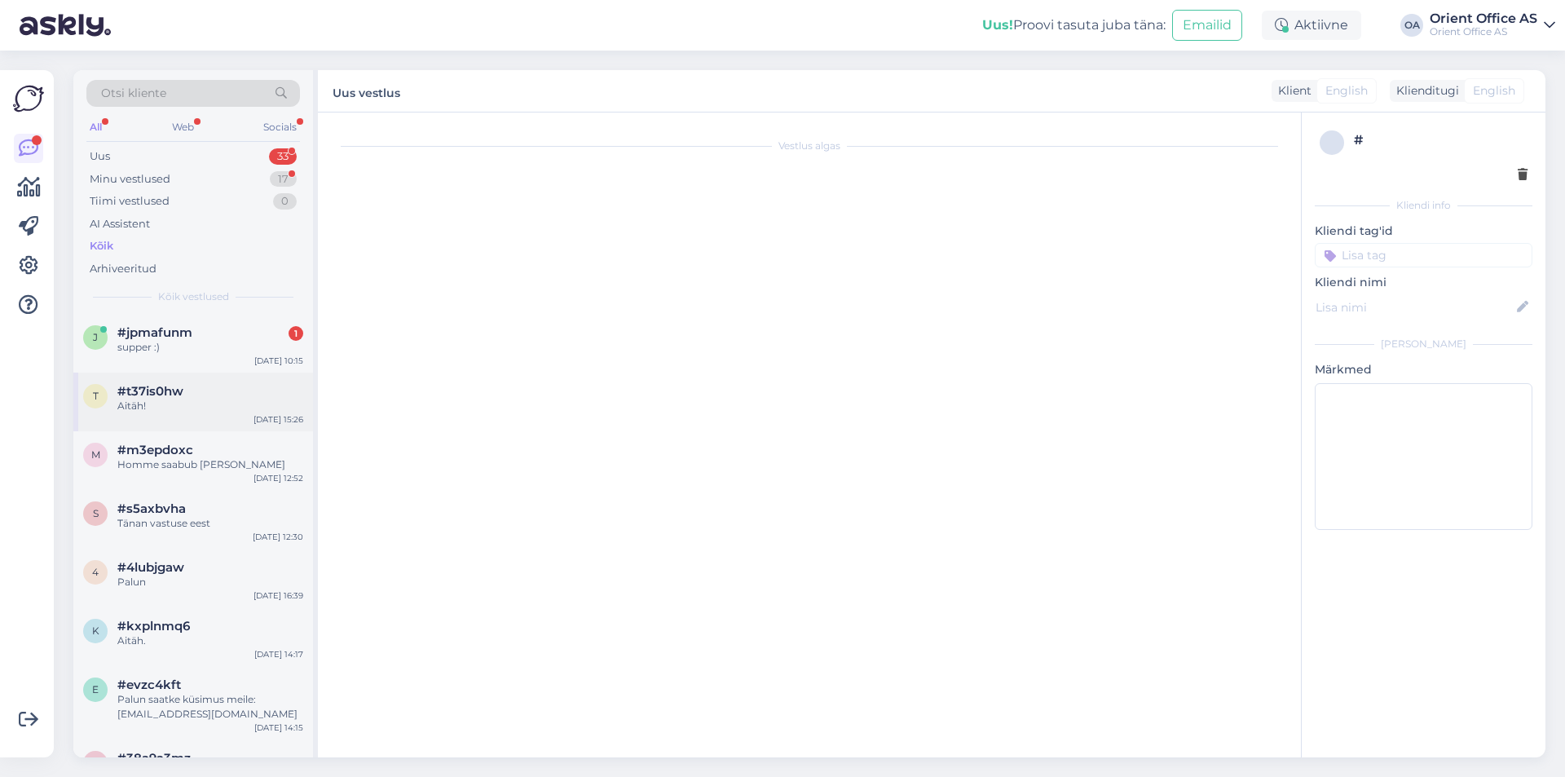
scroll to position [358, 0]
